Goal: Task Accomplishment & Management: Manage account settings

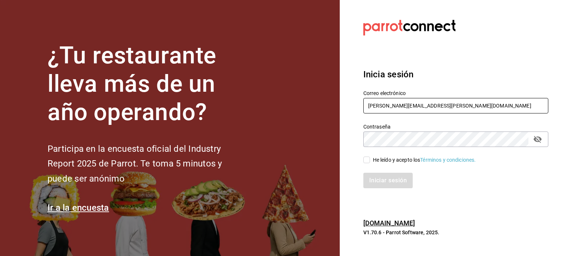
click at [422, 110] on input "rodrigo.hurtado@parrotsoftware.io" at bounding box center [455, 105] width 185 height 15
paste input "elsue@tamaulipas.com"
type input "elsue@tamaulipas.com"
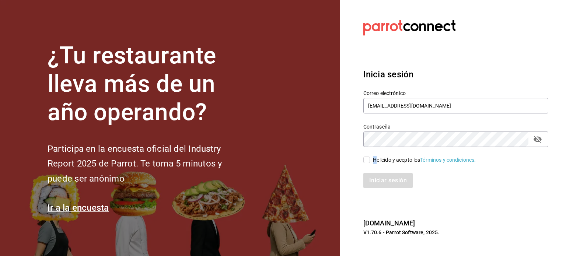
drag, startPoint x: 386, startPoint y: 155, endPoint x: 377, endPoint y: 160, distance: 10.9
click at [377, 160] on div "He leído y acepto los Términos y condiciones." at bounding box center [451, 155] width 194 height 17
click at [377, 160] on div "He leído y acepto los Términos y condiciones." at bounding box center [424, 160] width 103 height 8
click at [370, 160] on input "He leído y acepto los Términos y condiciones." at bounding box center [366, 160] width 7 height 7
checkbox input "true"
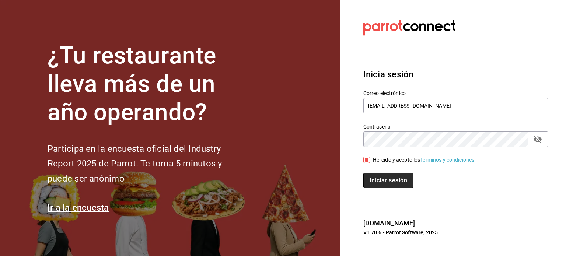
click at [379, 181] on button "Iniciar sesión" at bounding box center [388, 180] width 50 height 15
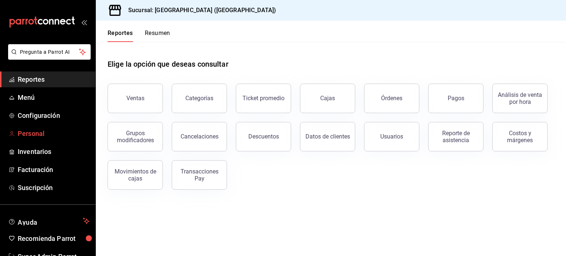
click at [33, 137] on span "Personal" at bounding box center [54, 134] width 72 height 10
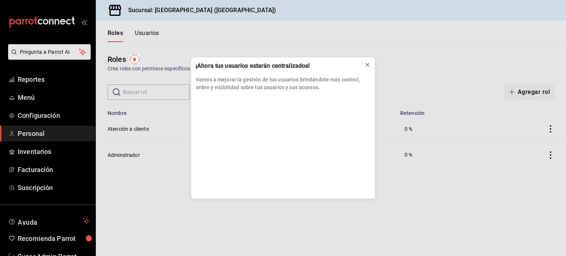
click at [371, 62] on button at bounding box center [367, 65] width 12 height 12
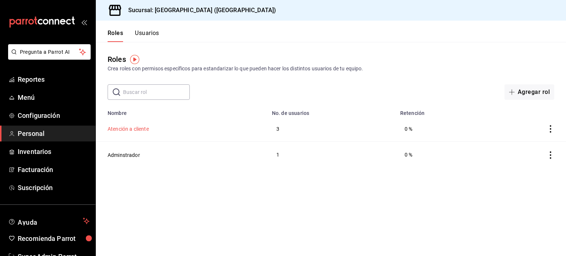
click at [144, 129] on button "Atención a cliente" at bounding box center [128, 128] width 41 height 7
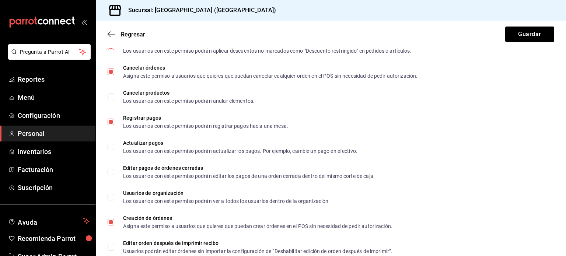
scroll to position [382, 0]
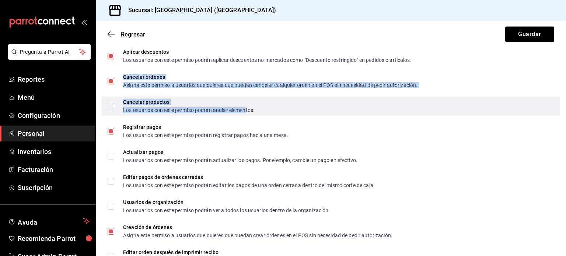
drag, startPoint x: 102, startPoint y: 91, endPoint x: 246, endPoint y: 109, distance: 145.5
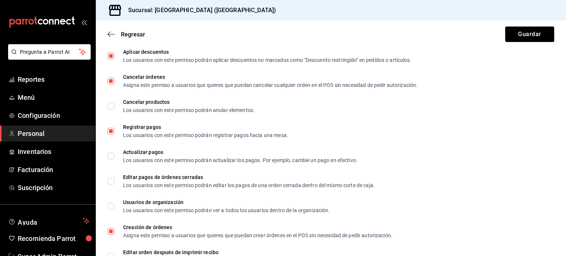
click at [456, 23] on div "Regresar Guardar" at bounding box center [331, 34] width 470 height 27
